Goal: Navigation & Orientation: Find specific page/section

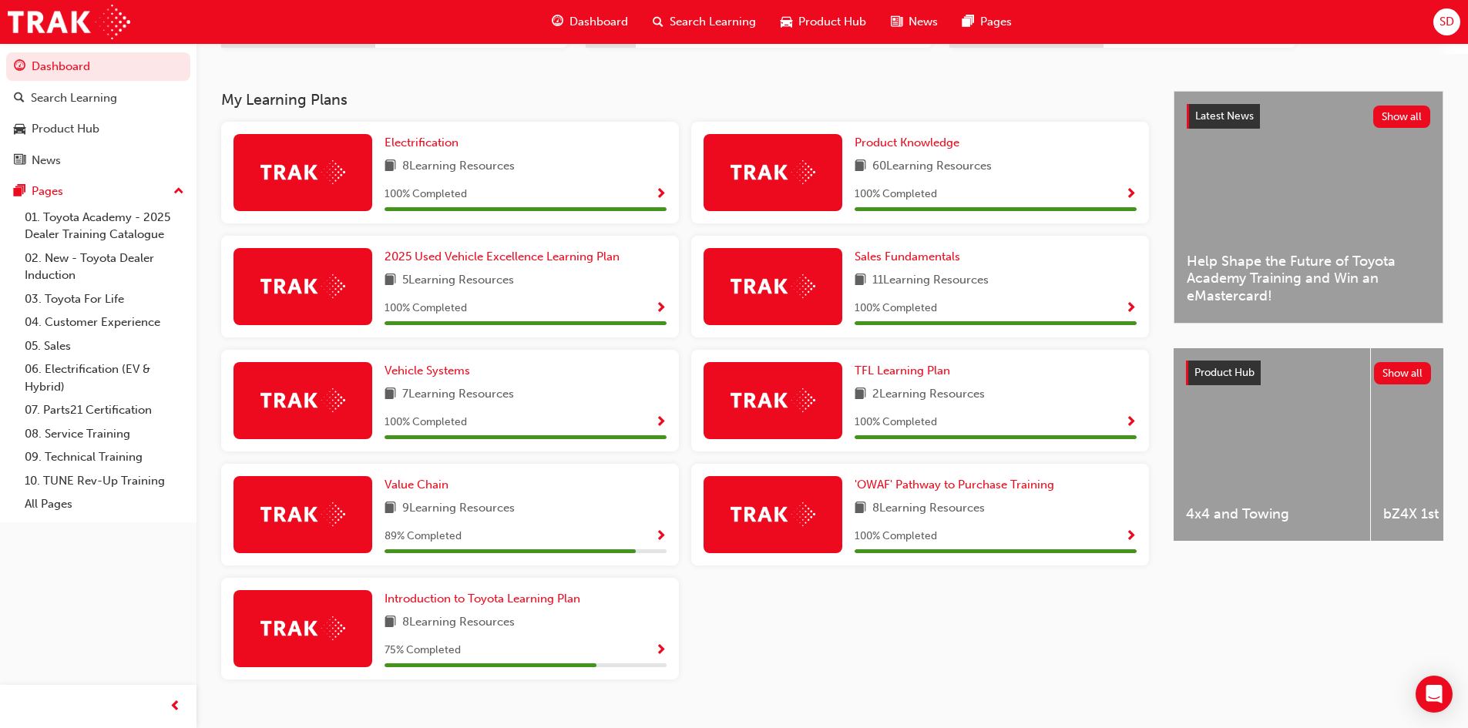
scroll to position [308, 0]
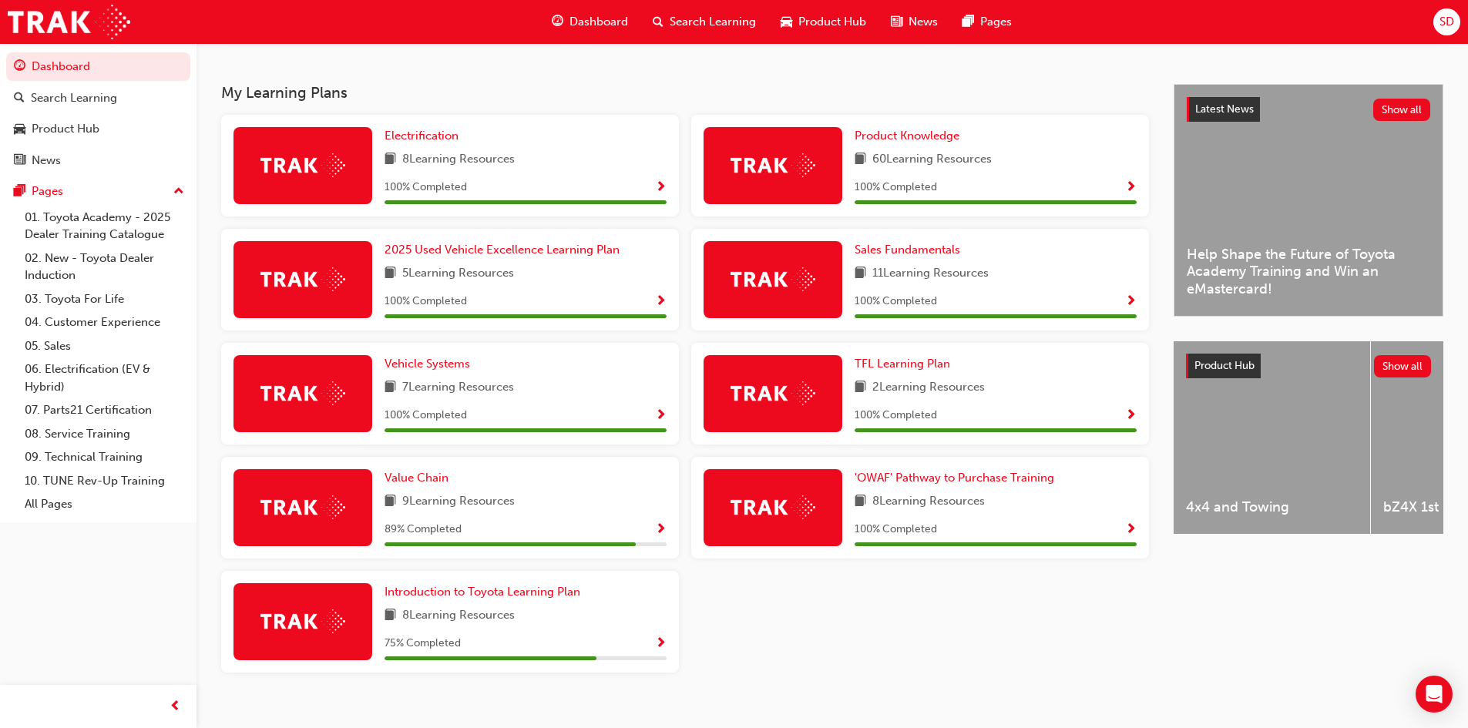
click at [663, 648] on span "Show Progress" at bounding box center [661, 644] width 12 height 14
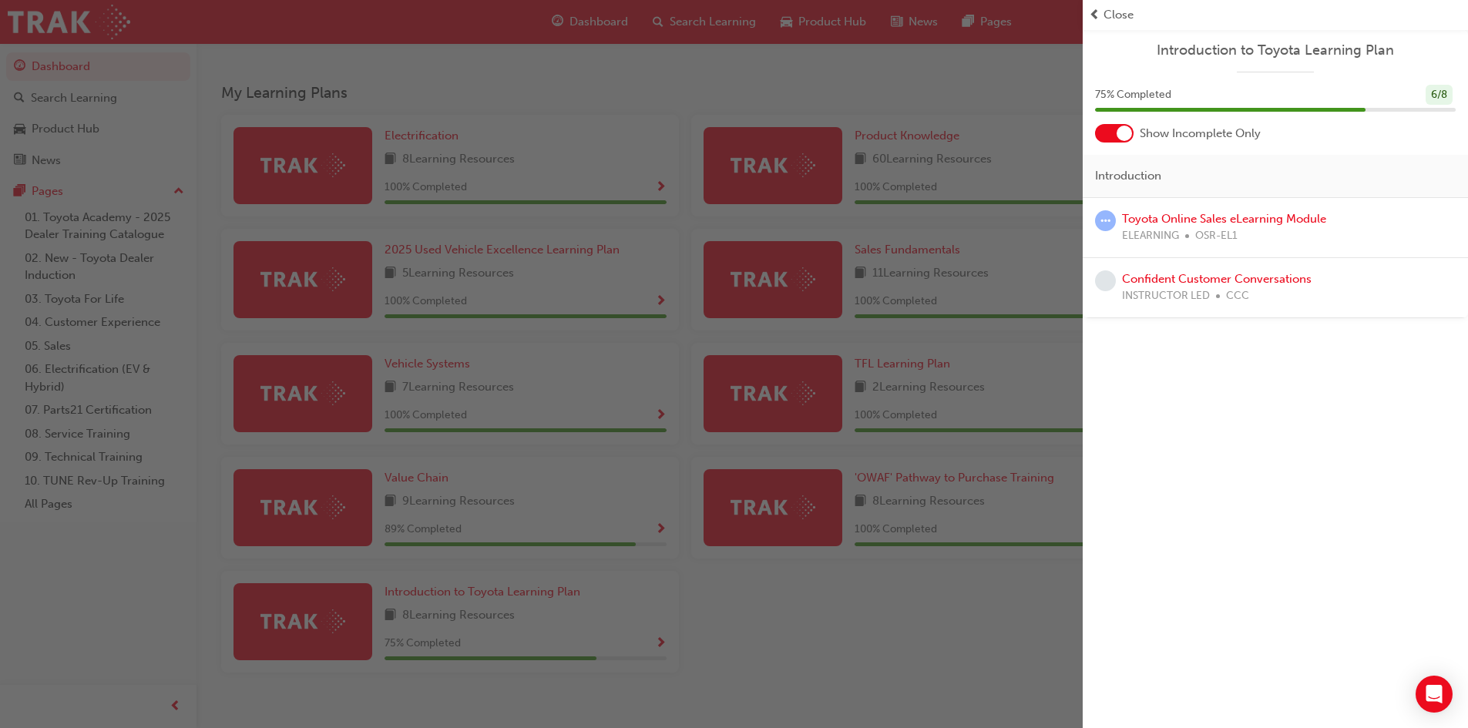
click at [1099, 20] on span "prev-icon" at bounding box center [1095, 15] width 12 height 18
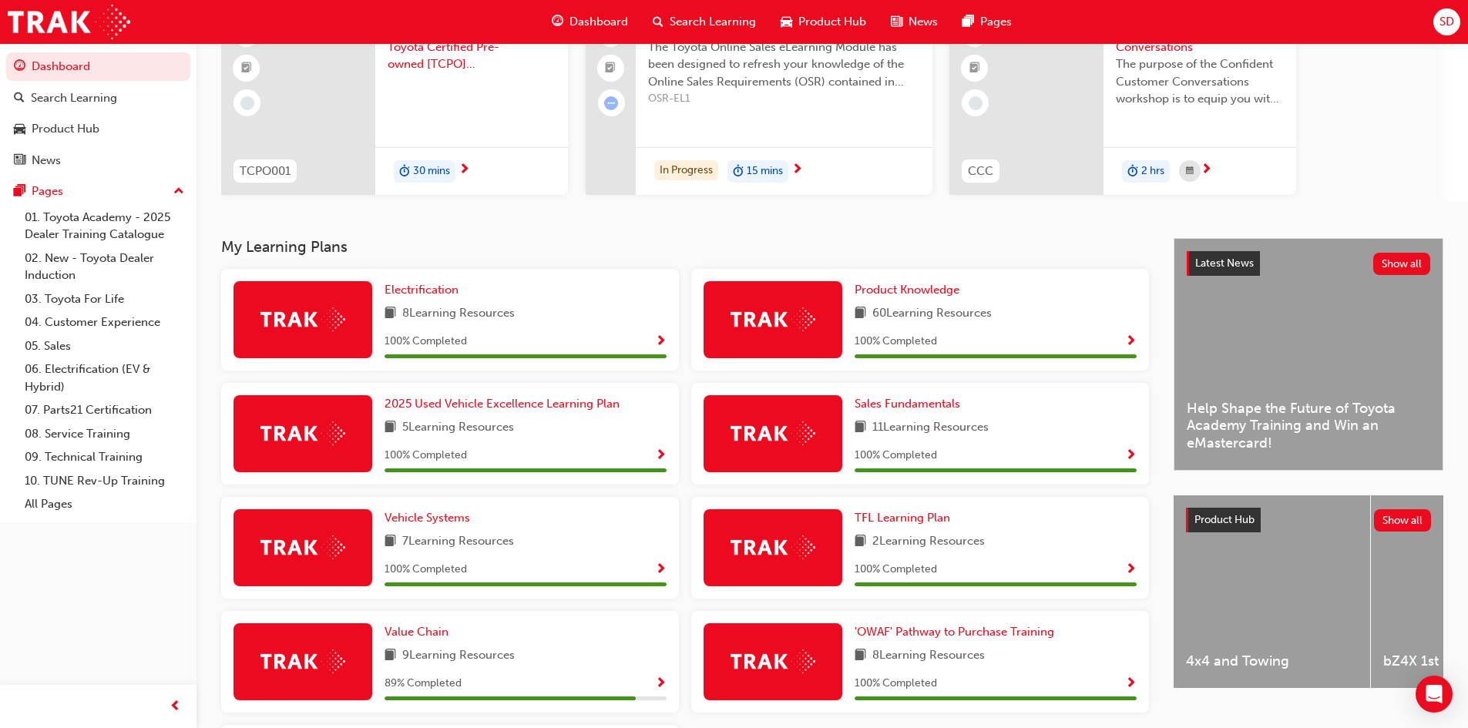
scroll to position [0, 0]
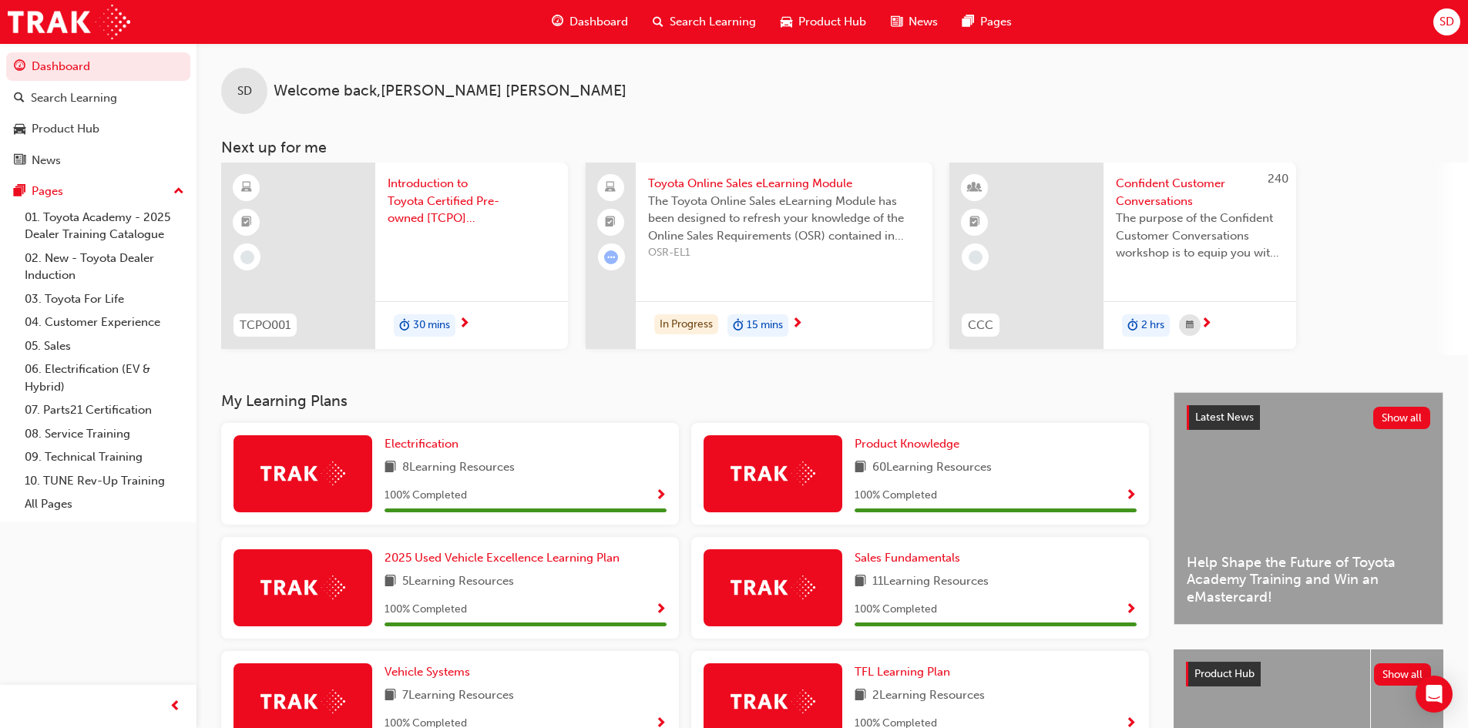
click at [664, 492] on span "Show Progress" at bounding box center [661, 496] width 12 height 14
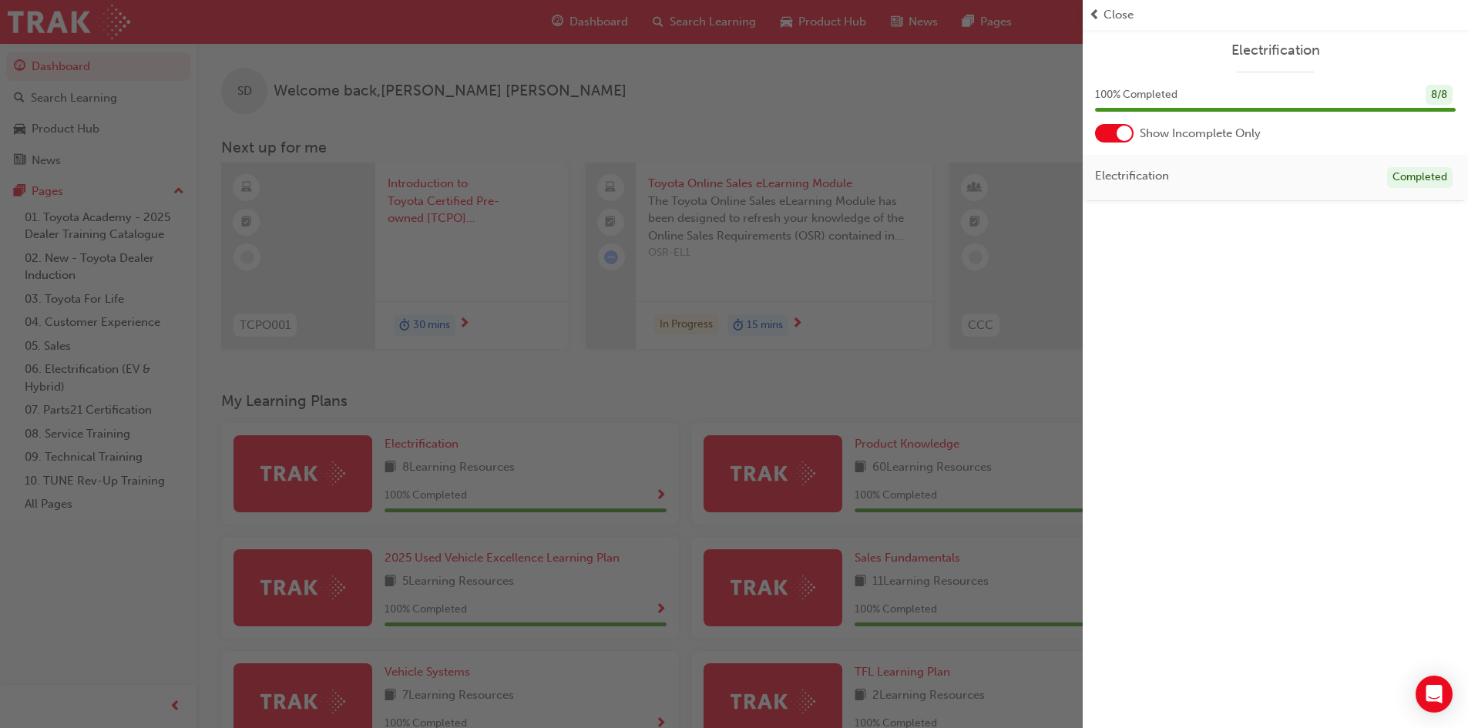
click at [1120, 136] on div at bounding box center [1124, 133] width 15 height 15
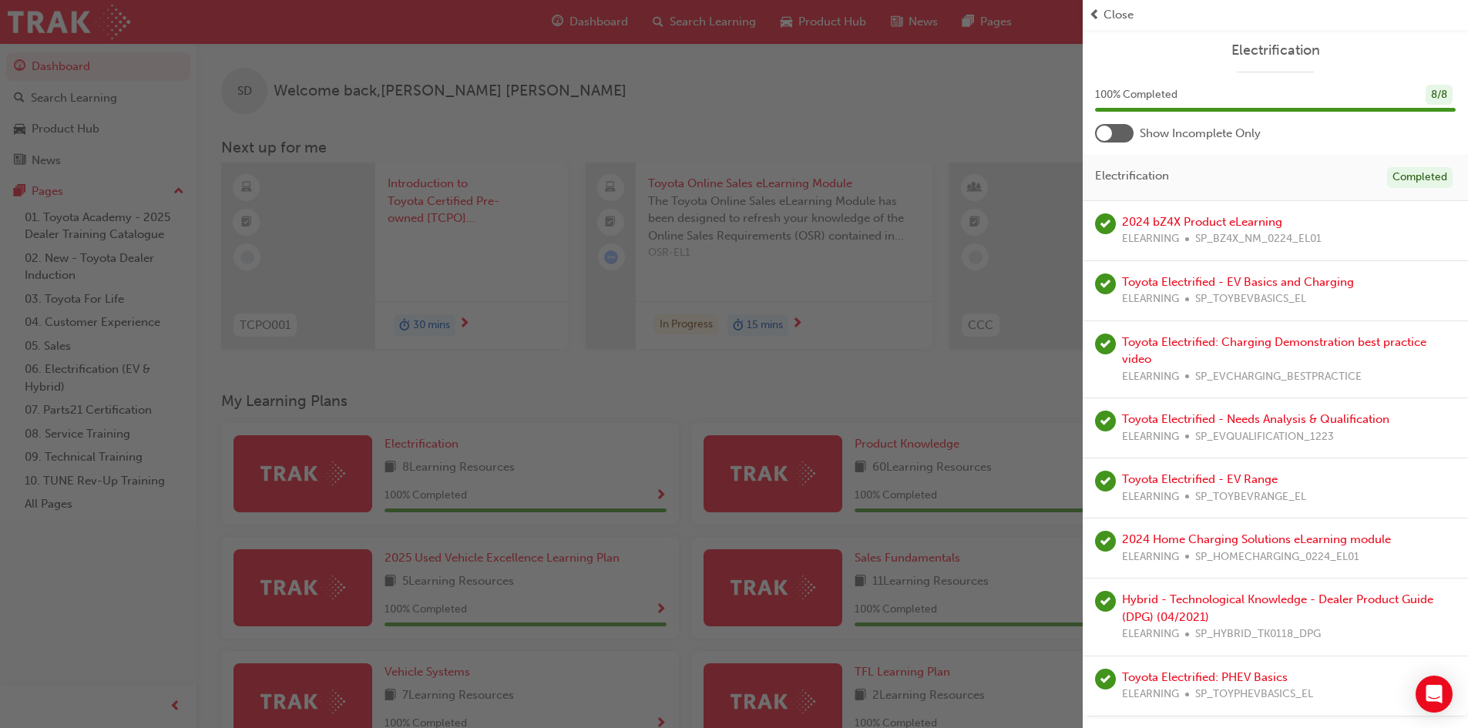
click at [810, 403] on div "button" at bounding box center [541, 364] width 1083 height 728
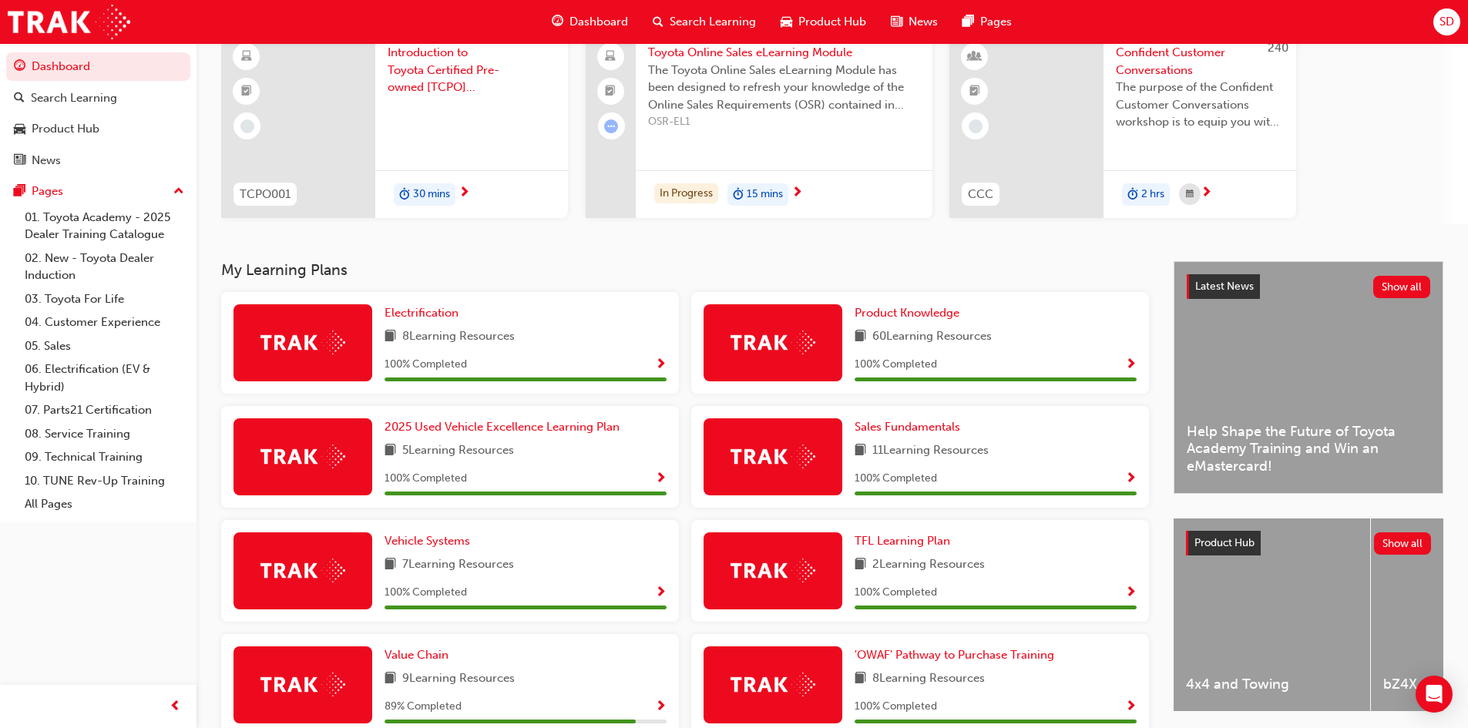
scroll to position [154, 0]
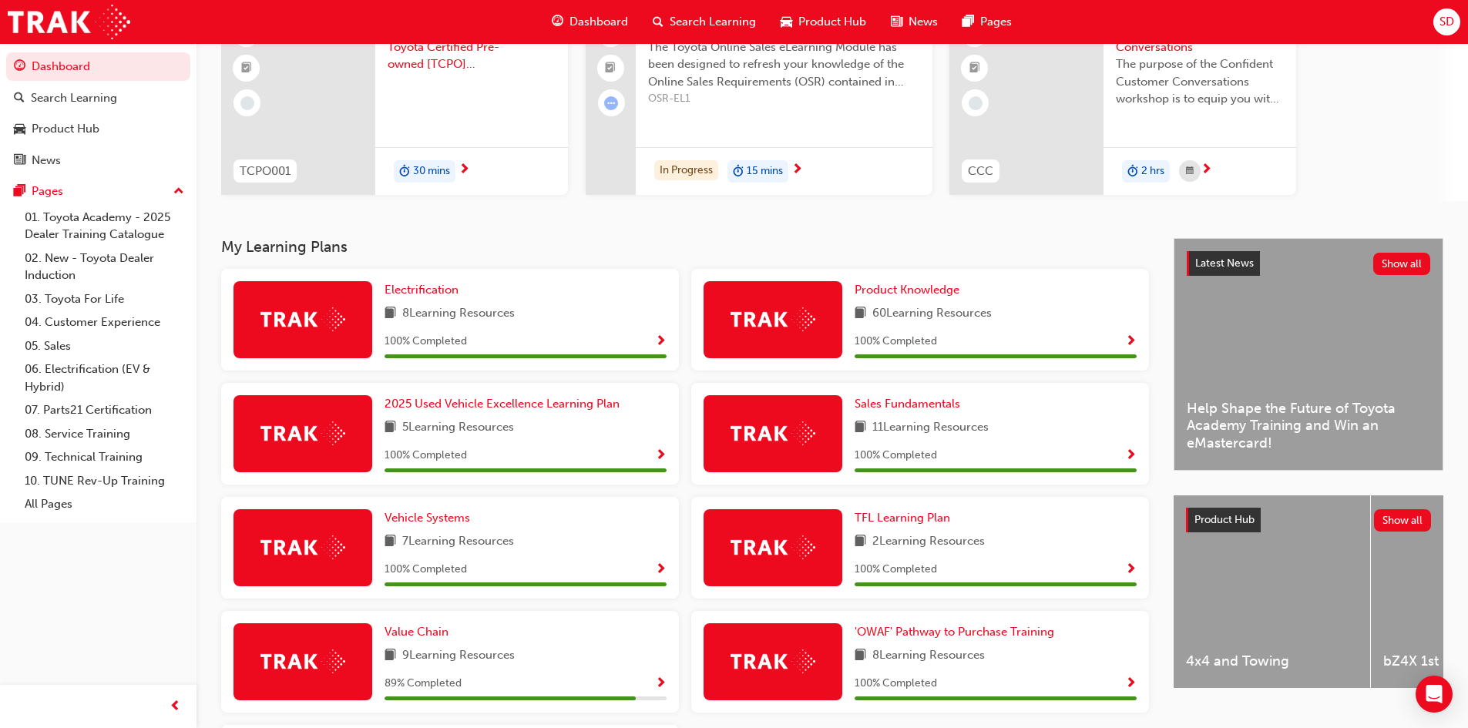
click at [1131, 341] on span "Show Progress" at bounding box center [1131, 342] width 12 height 14
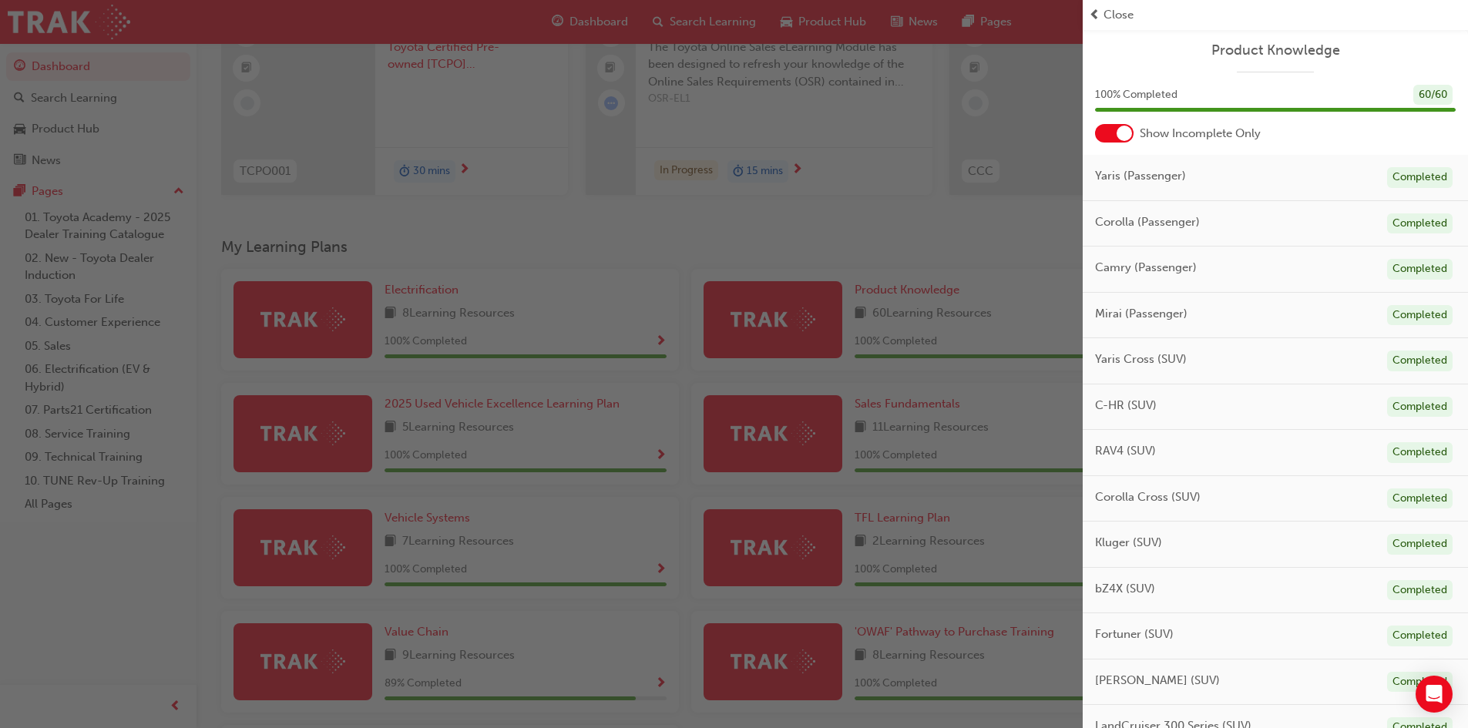
click at [1098, 131] on div at bounding box center [1114, 133] width 39 height 18
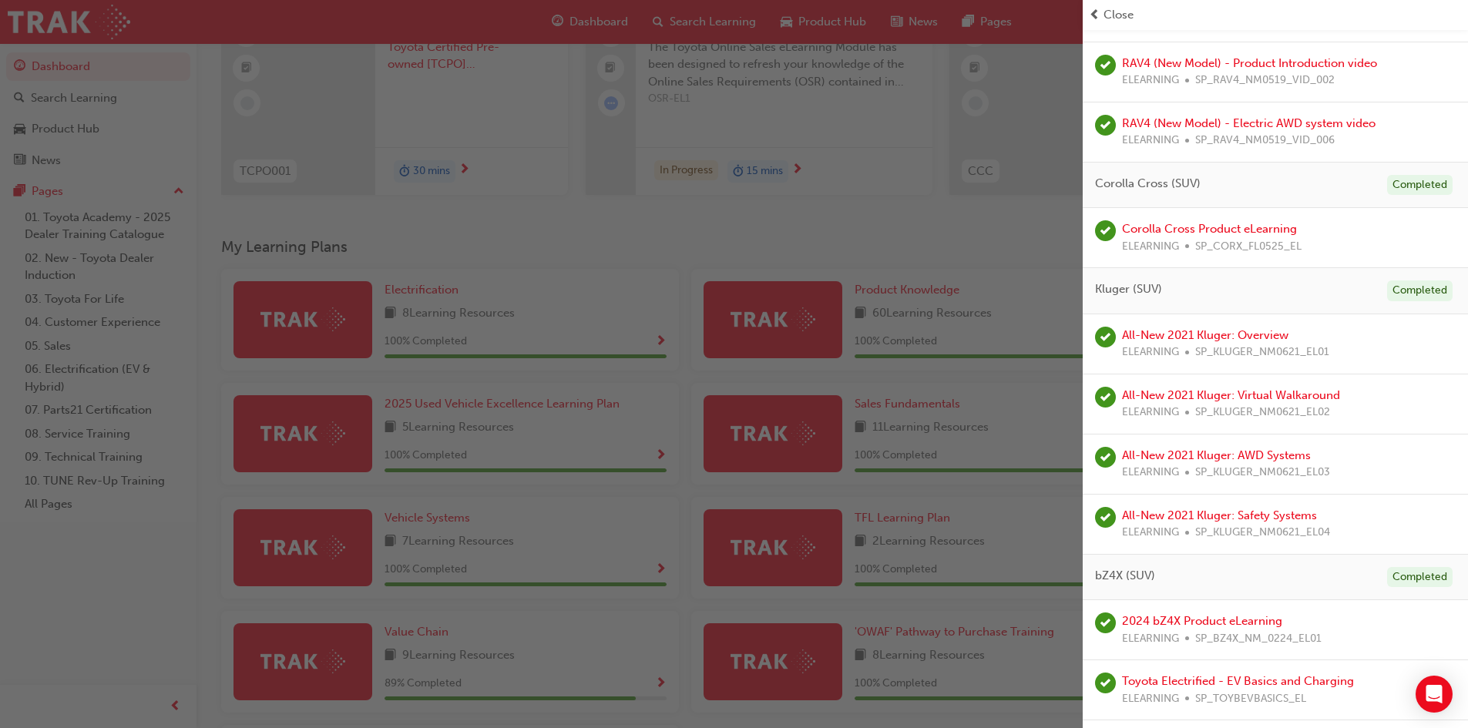
scroll to position [1542, 0]
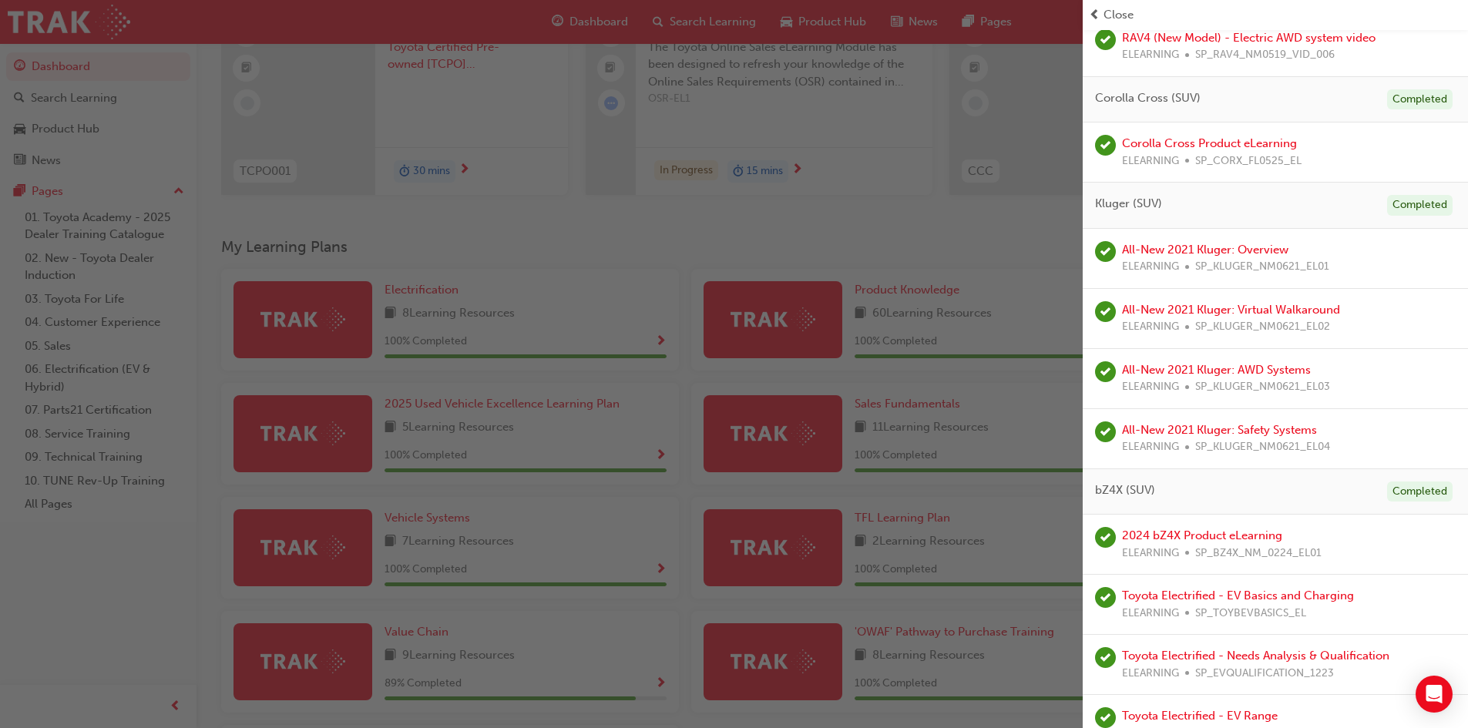
click at [821, 280] on div "button" at bounding box center [541, 364] width 1083 height 728
